Goal: Task Accomplishment & Management: Use online tool/utility

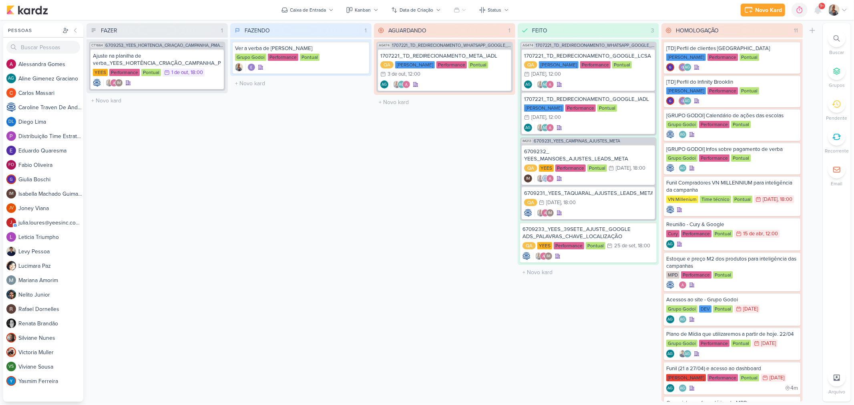
click at [836, 12] on img at bounding box center [833, 9] width 11 height 11
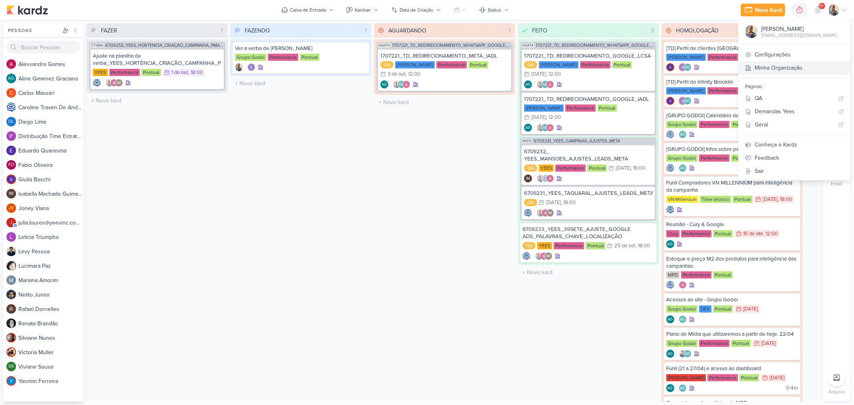
click at [815, 70] on link "Minha Organização" at bounding box center [795, 67] width 112 height 13
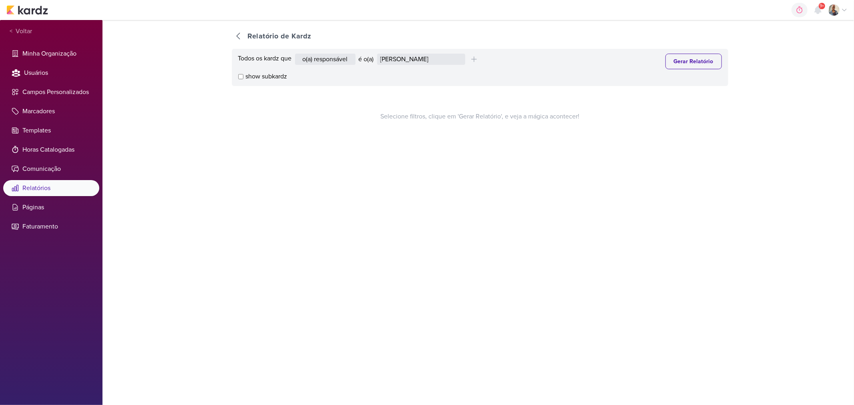
click at [405, 70] on div "Todos os kardz que o(a) responsável contém o marcador contém o campo é o(a) Ale…" at bounding box center [480, 67] width 497 height 37
click at [409, 56] on select "Alessandra Gomes Aline Gimenez Graciano Caroline Traven De Andrade Distribuição…" at bounding box center [421, 59] width 88 height 11
select select "1395"
click at [379, 54] on select "Alessandra Gomes Aline Gimenez Graciano Caroline Traven De Andrade Distribuição…" at bounding box center [421, 59] width 88 height 11
click at [666, 63] on button "Gerar Relatório" at bounding box center [694, 62] width 56 height 16
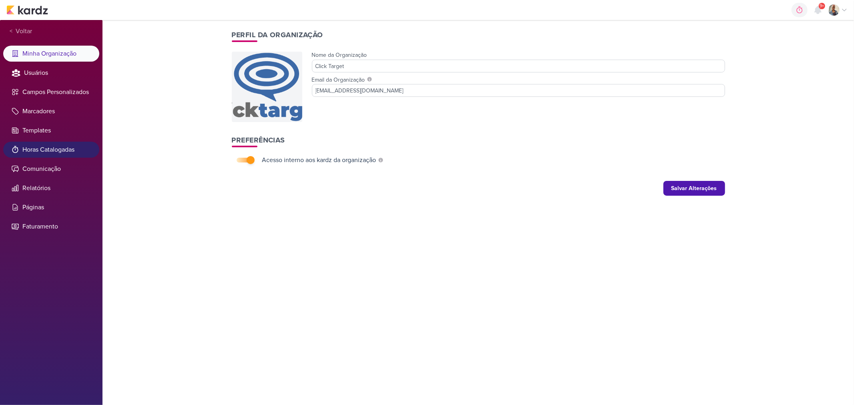
click at [45, 147] on li "Horas Catalogadas" at bounding box center [51, 150] width 96 height 16
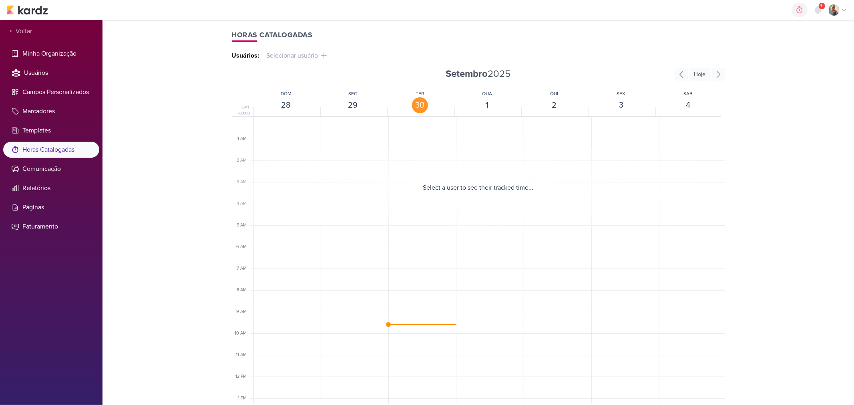
scroll to position [170, 0]
drag, startPoint x: 290, startPoint y: 62, endPoint x: 294, endPoint y: 57, distance: 6.5
click at [292, 58] on div "Horas Catalogadas Usuários: Selecionar usuário Iara Santos Nelito Junior Renata…" at bounding box center [478, 212] width 513 height 385
click at [294, 57] on span "Selecionar usuário" at bounding box center [290, 56] width 55 height 10
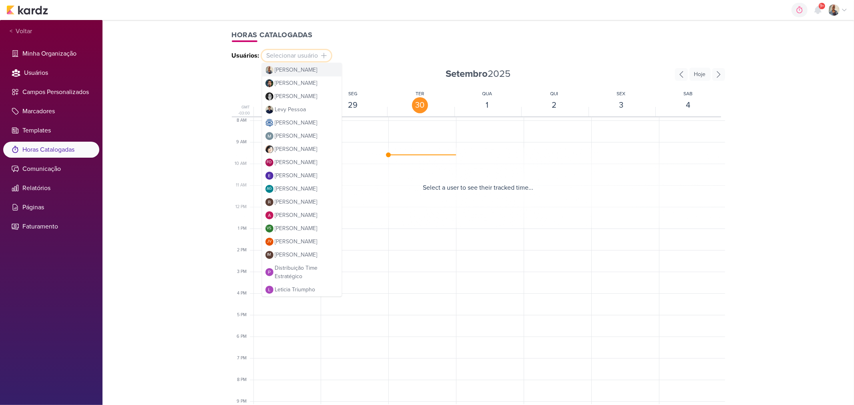
click at [295, 70] on span "[PERSON_NAME]" at bounding box center [296, 70] width 42 height 8
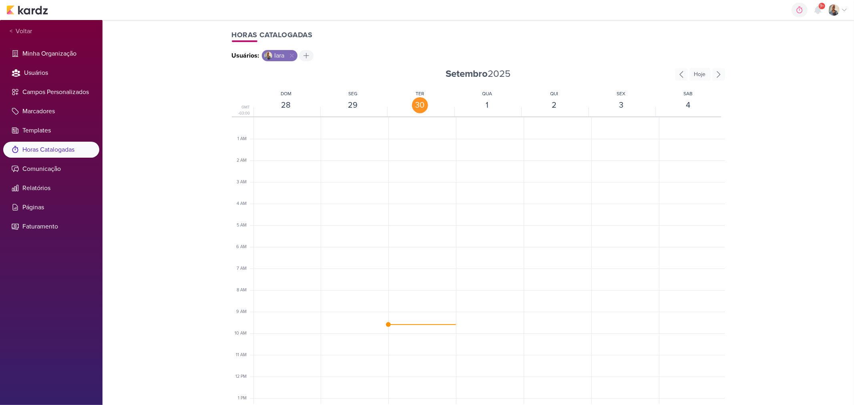
click at [302, 57] on icon at bounding box center [306, 56] width 8 height 8
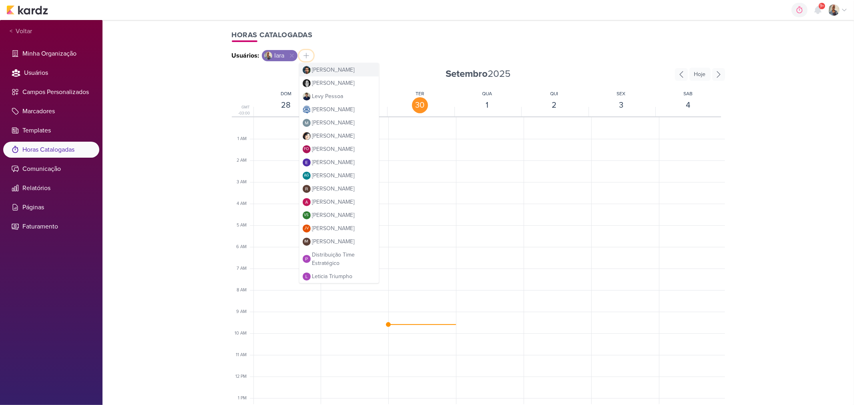
click at [351, 67] on button "Nelito Junior" at bounding box center [339, 69] width 79 height 13
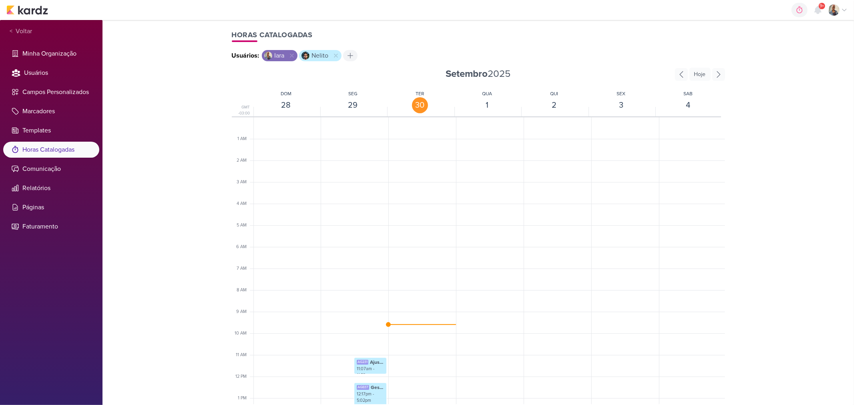
click at [346, 58] on icon at bounding box center [350, 56] width 8 height 8
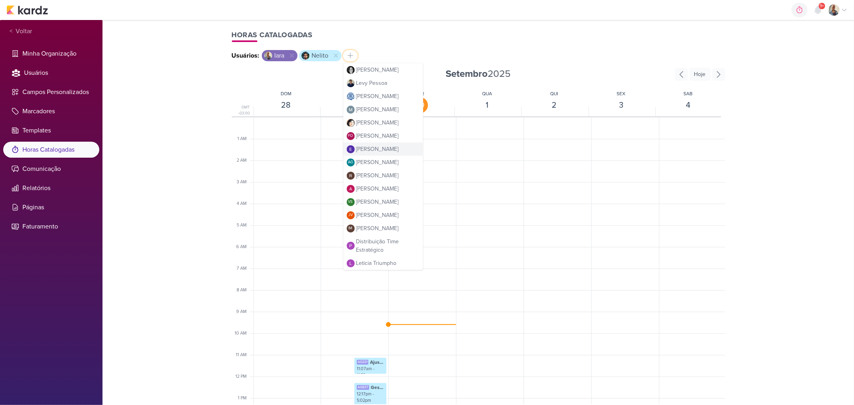
click at [388, 153] on span "Eduardo Quaresma" at bounding box center [377, 149] width 42 height 8
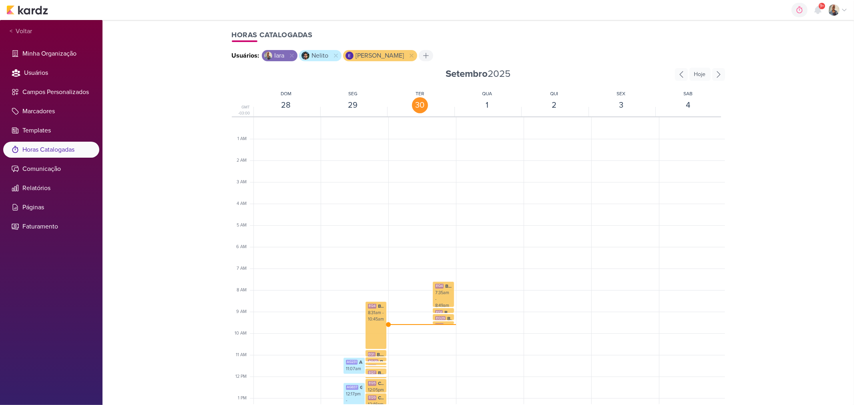
click at [419, 54] on div at bounding box center [426, 55] width 14 height 11
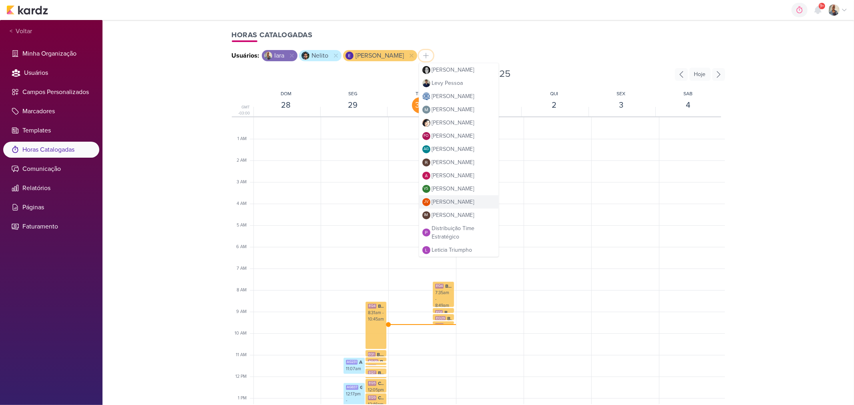
click at [439, 209] on button "JV Joney Viana" at bounding box center [458, 201] width 79 height 13
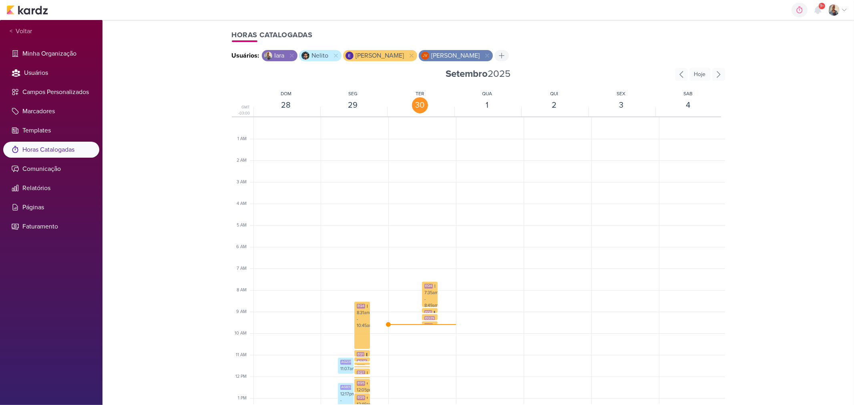
click at [498, 54] on icon at bounding box center [502, 56] width 8 height 8
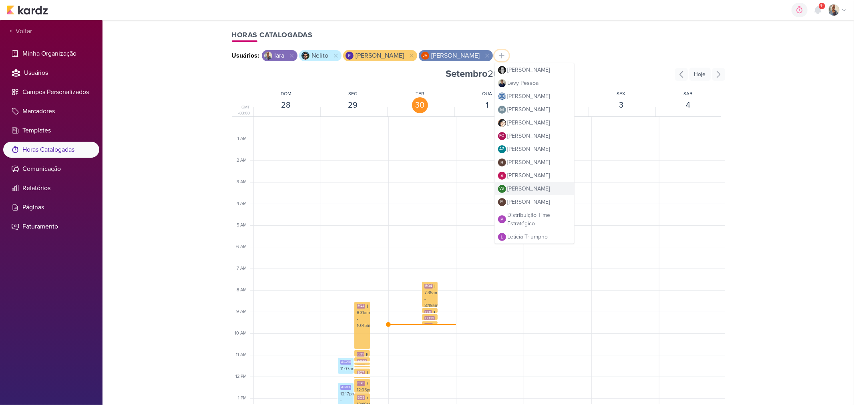
click at [508, 193] on span "Viviane Sousa" at bounding box center [529, 189] width 42 height 8
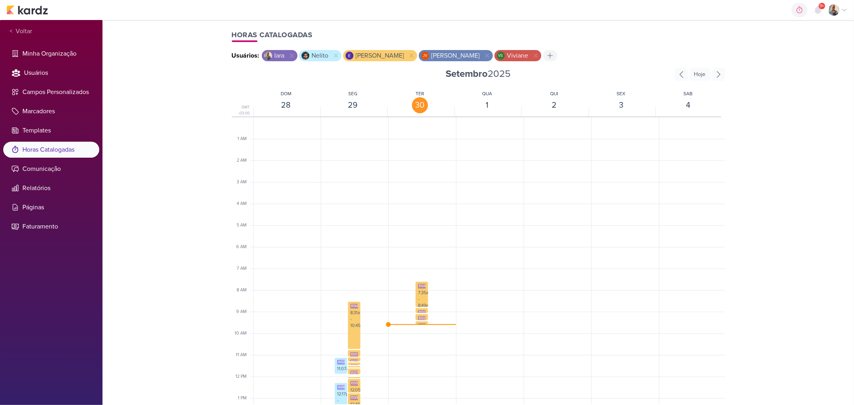
click at [546, 57] on icon at bounding box center [550, 56] width 8 height 8
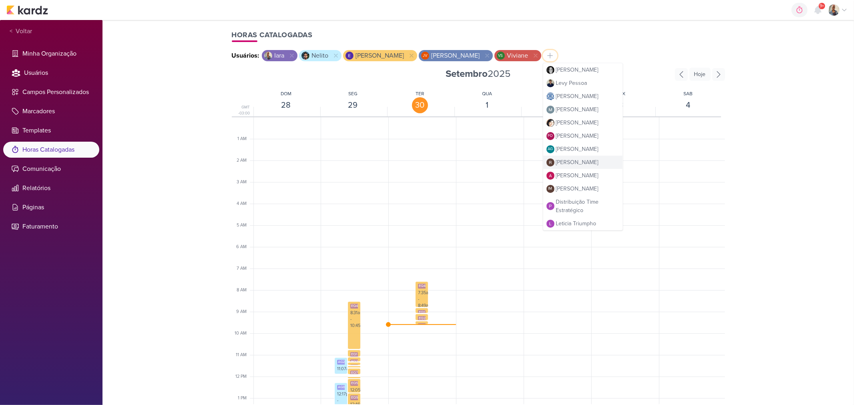
click at [556, 167] on span "Rafael Dornelles" at bounding box center [577, 162] width 42 height 8
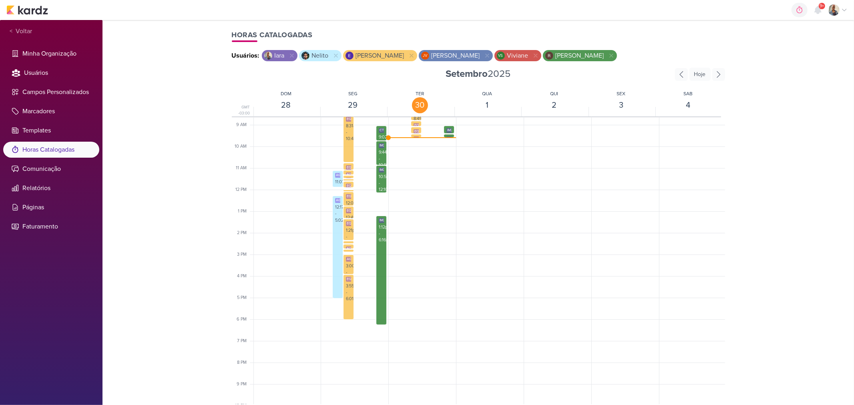
scroll to position [143, 0]
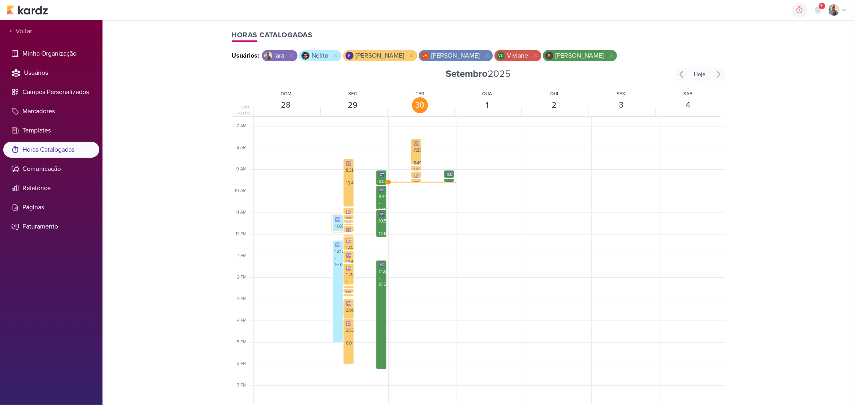
click at [340, 222] on div "AG231 Ajuste copy_2709192_GRUPO GODOI_AB_REPOST INSTAGRAM_v2 11:07am - 11:53am" at bounding box center [338, 229] width 10 height 28
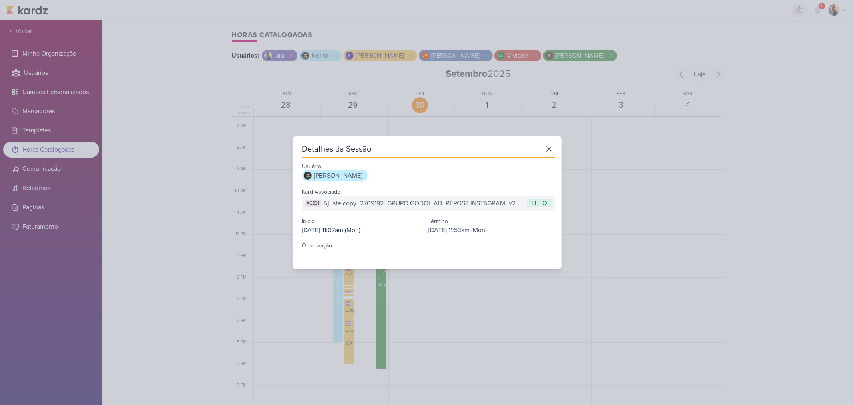
click at [218, 131] on div "Detalhes da Sessão Usuário Nelito Junior Kard Associado AG231 Ajuste copy_27091…" at bounding box center [427, 202] width 854 height 405
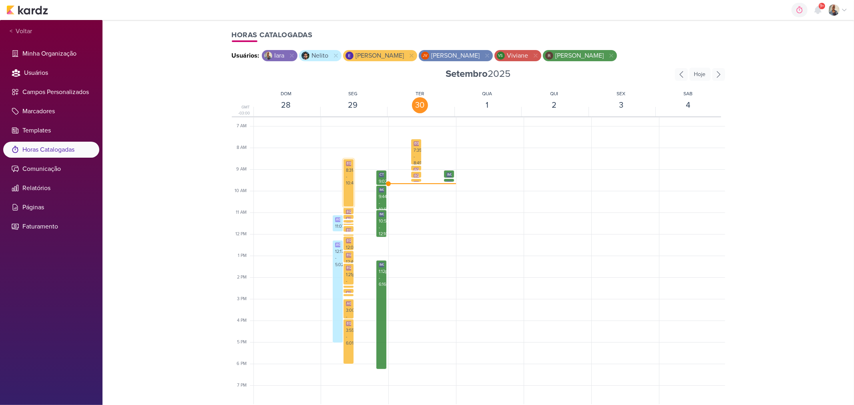
click at [351, 174] on div "EQ4 Bater Verba 8:31am - 10:45am" at bounding box center [349, 173] width 10 height 28
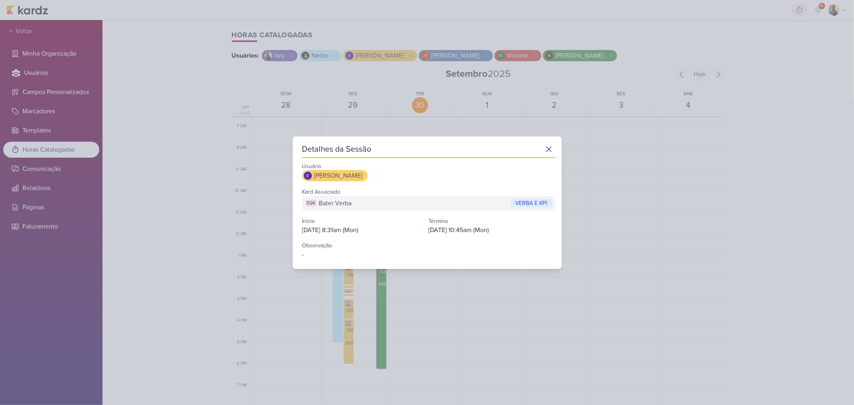
click at [538, 149] on div "Detalhes da Sessão" at bounding box center [428, 150] width 253 height 15
click at [543, 149] on icon at bounding box center [549, 149] width 13 height 13
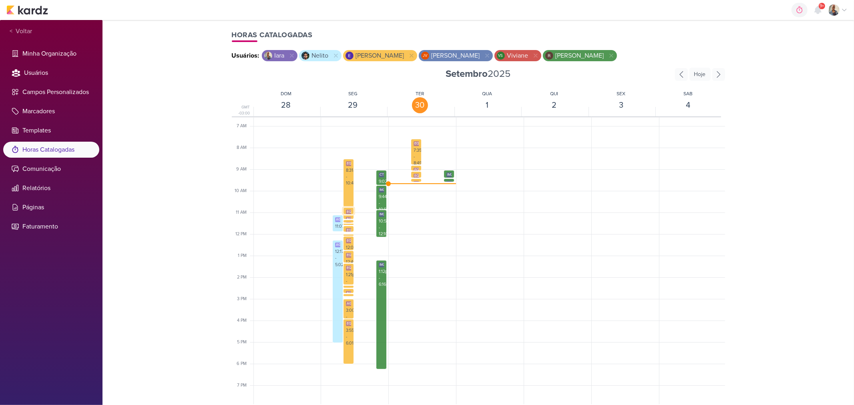
click at [346, 210] on div "EQ1" at bounding box center [350, 212] width 8 height 5
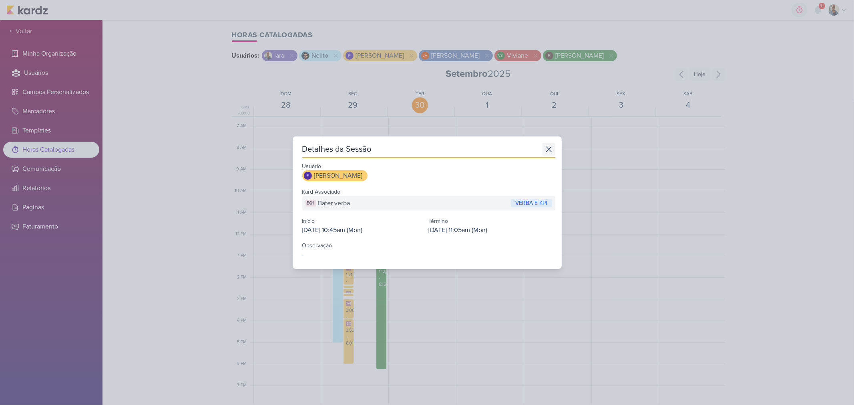
click at [549, 145] on icon at bounding box center [549, 149] width 13 height 13
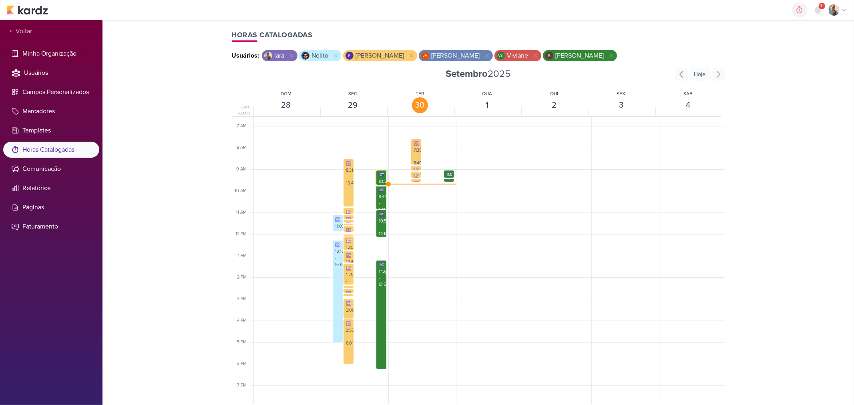
click at [382, 179] on div "9:02am - 9:44am" at bounding box center [381, 189] width 5 height 20
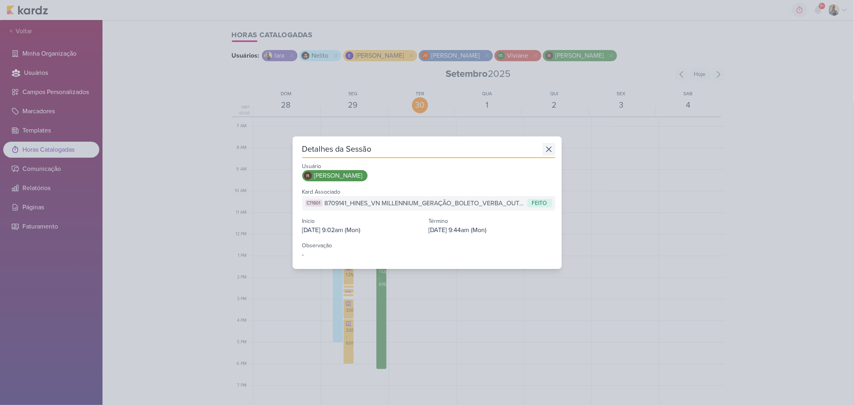
click at [547, 153] on icon at bounding box center [549, 149] width 13 height 13
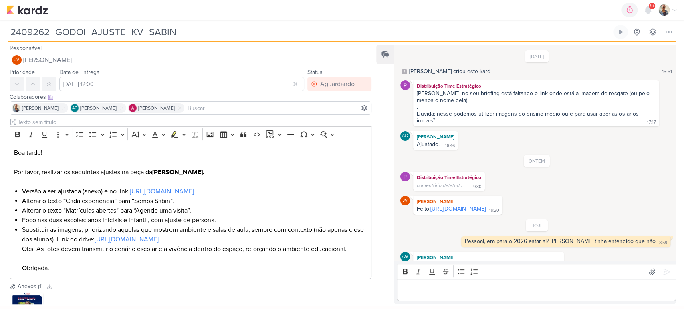
scroll to position [73, 0]
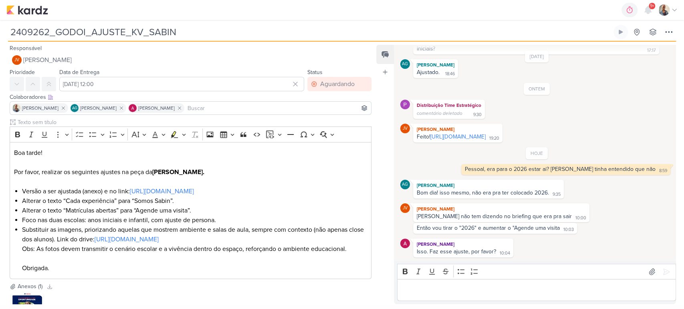
click at [485, 290] on p "Editor editing area: main" at bounding box center [536, 291] width 270 height 10
drag, startPoint x: 525, startPoint y: 293, endPoint x: 346, endPoint y: 287, distance: 178.7
click at [346, 287] on div "Responsável JV Joney Viana Nenhum contato encontrado create new contact Novo Co…" at bounding box center [342, 174] width 684 height 264
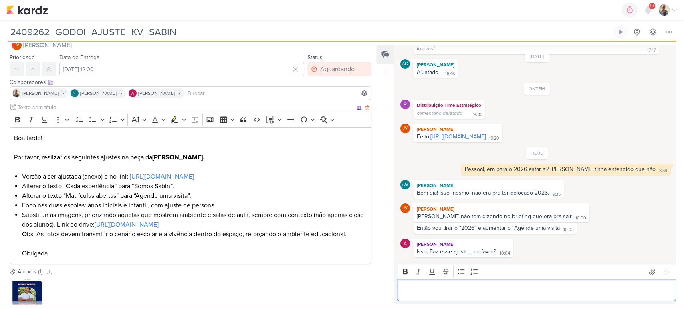
scroll to position [0, 0]
